Goal: Task Accomplishment & Management: Manage account settings

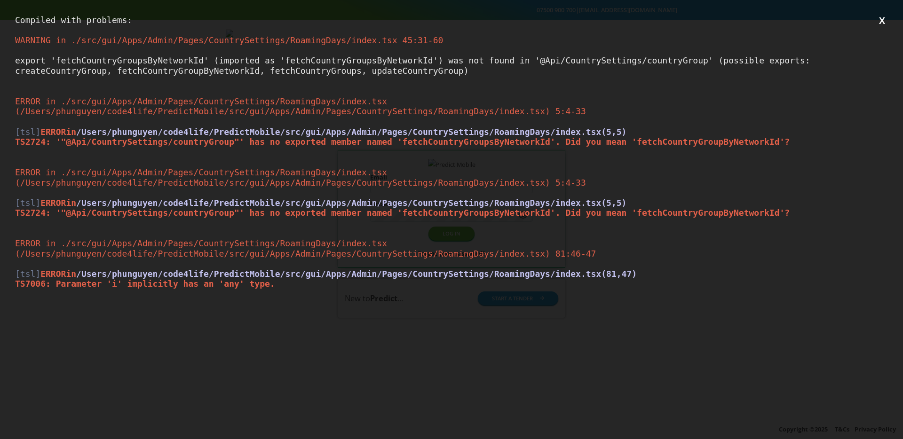
click at [520, 143] on span "TS2724: '"@Api/CountrySettings/countryGroup"' has no exported member named 'fet…" at bounding box center [402, 142] width 775 height 10
type input "**********"
copy span "fetchCountryGroupsByNetworkId"
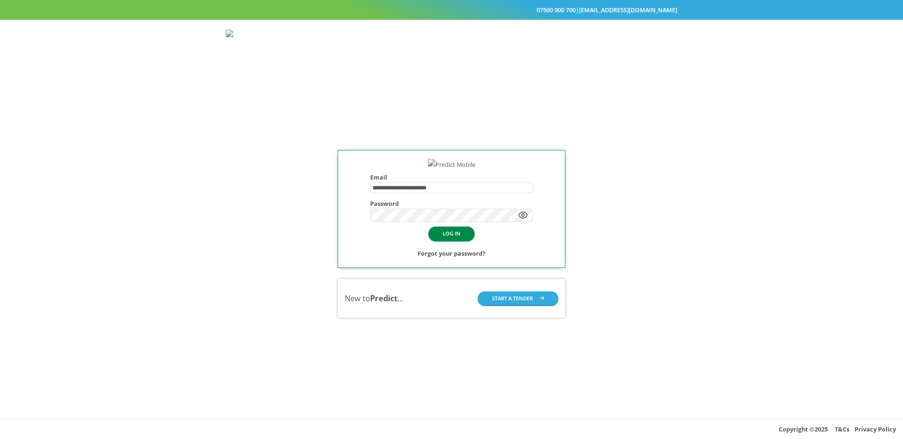
click at [438, 240] on button "LOG IN" at bounding box center [452, 234] width 46 height 14
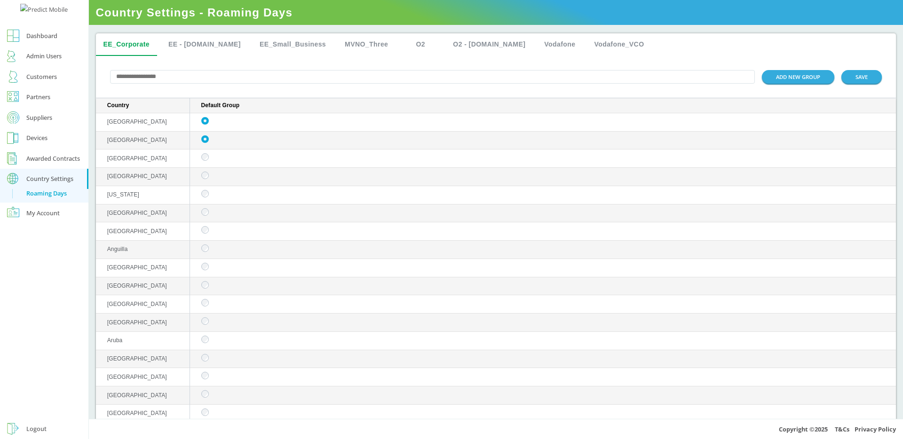
click at [207, 163] on td "sticky table" at bounding box center [543, 159] width 707 height 18
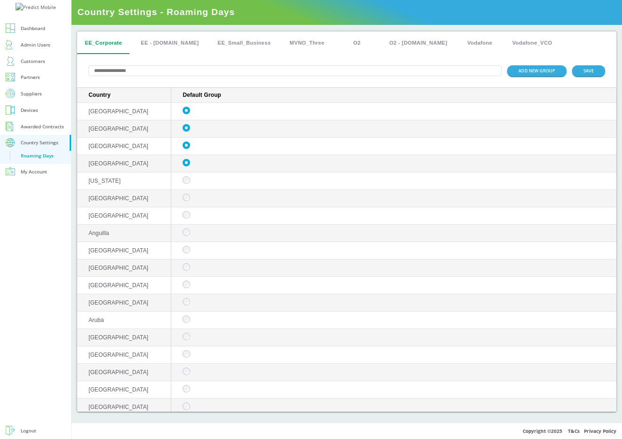
click at [183, 184] on td "sticky table" at bounding box center [393, 181] width 445 height 17
click at [189, 150] on td "sticky table" at bounding box center [393, 146] width 445 height 17
click at [188, 173] on td "sticky table" at bounding box center [393, 163] width 445 height 17
click at [188, 168] on td "sticky table" at bounding box center [393, 163] width 445 height 17
click at [418, 80] on div "ADD NEW GROUP SAVE" at bounding box center [346, 71] width 539 height 34
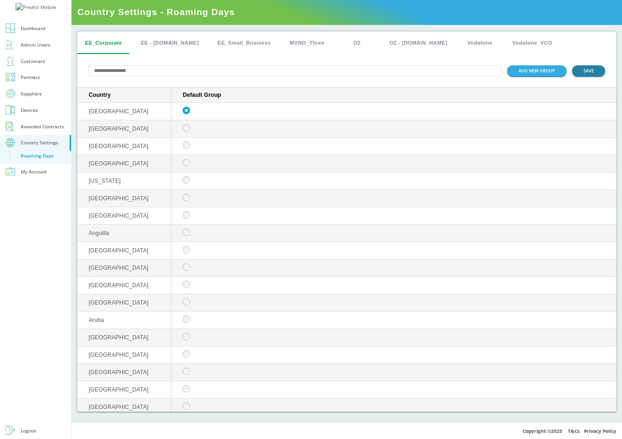
click at [584, 70] on button "SAVE" at bounding box center [588, 70] width 33 height 11
click at [595, 72] on button "SAVE" at bounding box center [588, 70] width 33 height 11
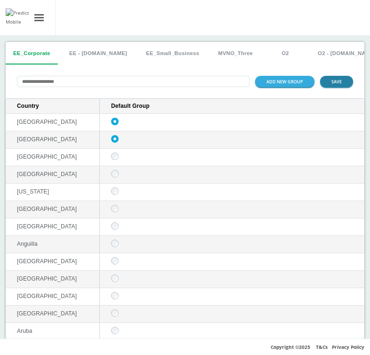
click at [337, 87] on button "SAVE" at bounding box center [336, 81] width 33 height 11
click at [200, 72] on div "ADD NEW GROUP SAVE" at bounding box center [185, 81] width 358 height 34
click at [117, 160] on td "sticky table" at bounding box center [232, 157] width 264 height 17
click at [330, 80] on button "SAVE" at bounding box center [336, 81] width 33 height 11
click at [95, 54] on button "EE - [DOMAIN_NAME]" at bounding box center [98, 53] width 73 height 23
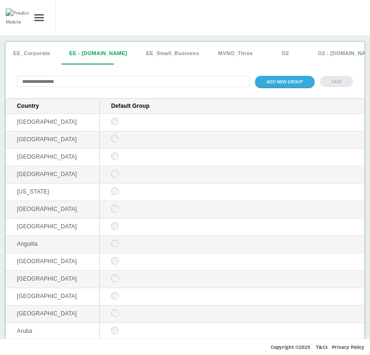
click at [37, 49] on button "EE_Corporate" at bounding box center [32, 53] width 52 height 23
